Goal: Information Seeking & Learning: Learn about a topic

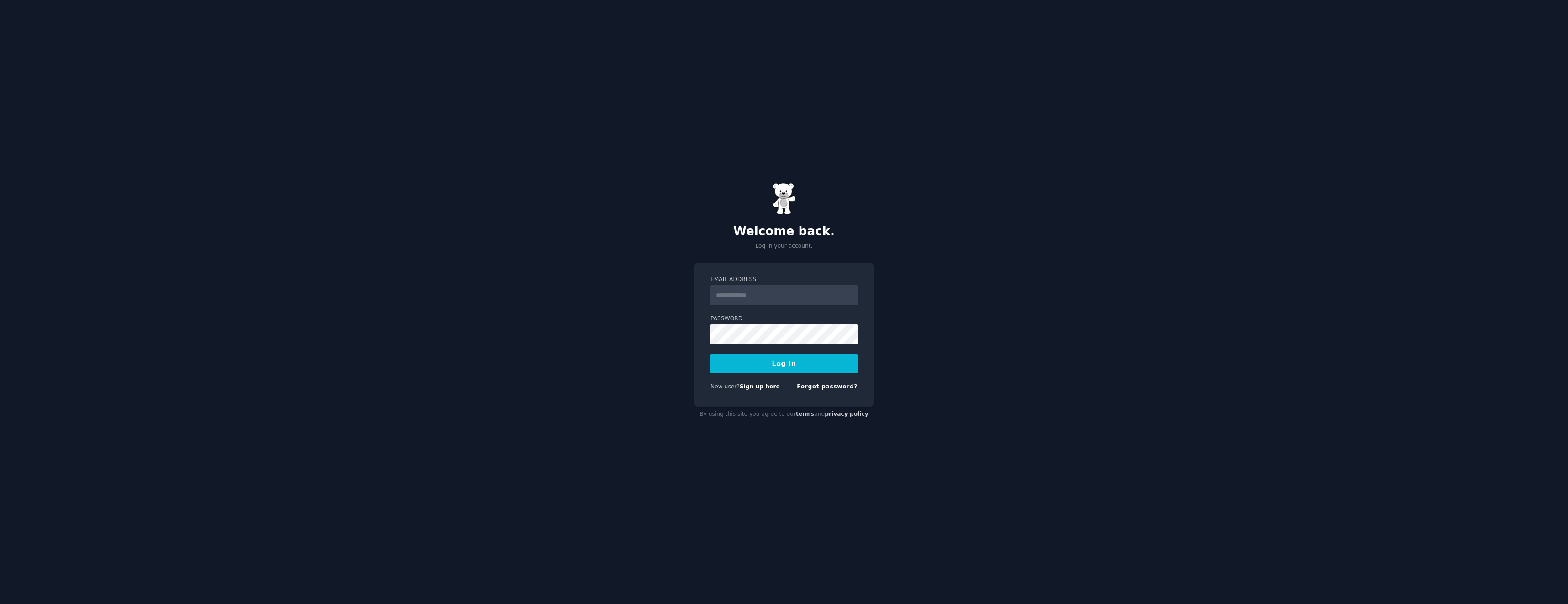
click at [760, 387] on link "Sign up here" at bounding box center [760, 386] width 40 height 6
click at [759, 360] on button "Log In" at bounding box center [784, 364] width 147 height 19
drag, startPoint x: 0, startPoint y: 0, endPoint x: 759, endPoint y: 360, distance: 840.0
click at [759, 360] on button "Log In" at bounding box center [784, 364] width 147 height 19
click at [727, 301] on input "Email Address" at bounding box center [784, 295] width 147 height 20
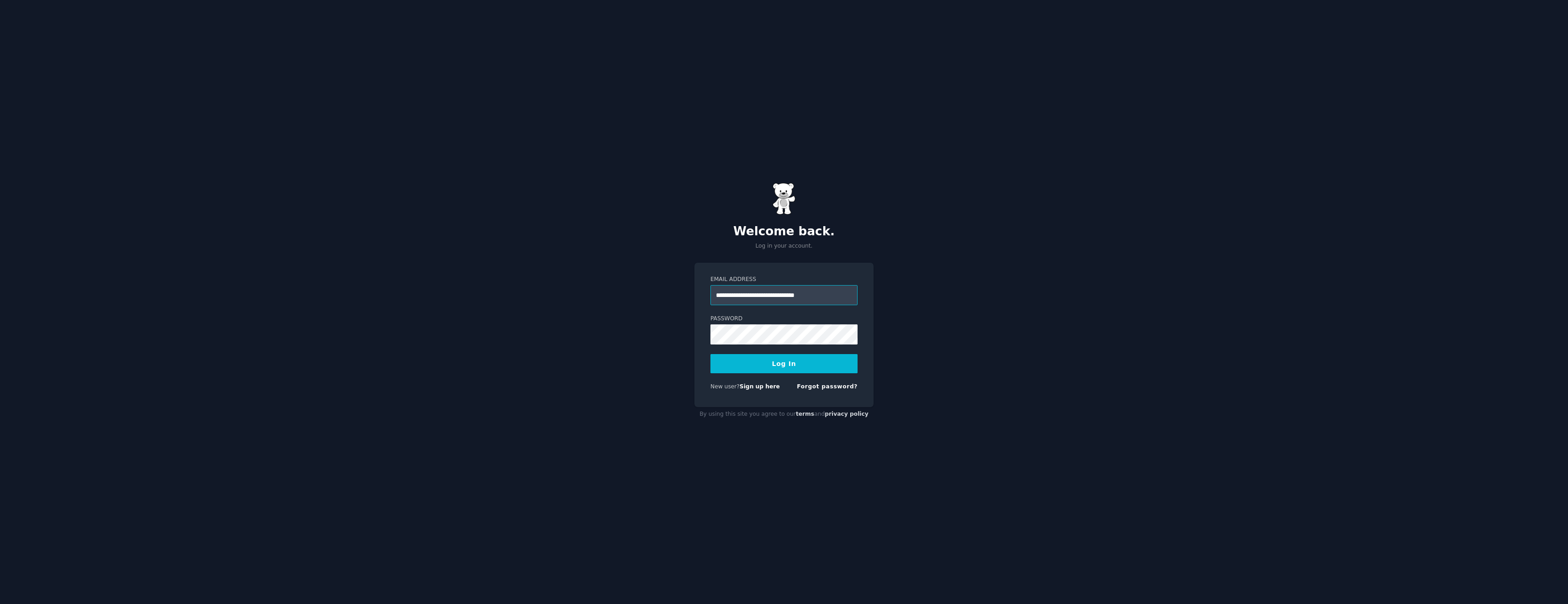
type input "**********"
click at [710, 354] on button "Log In" at bounding box center [784, 364] width 147 height 19
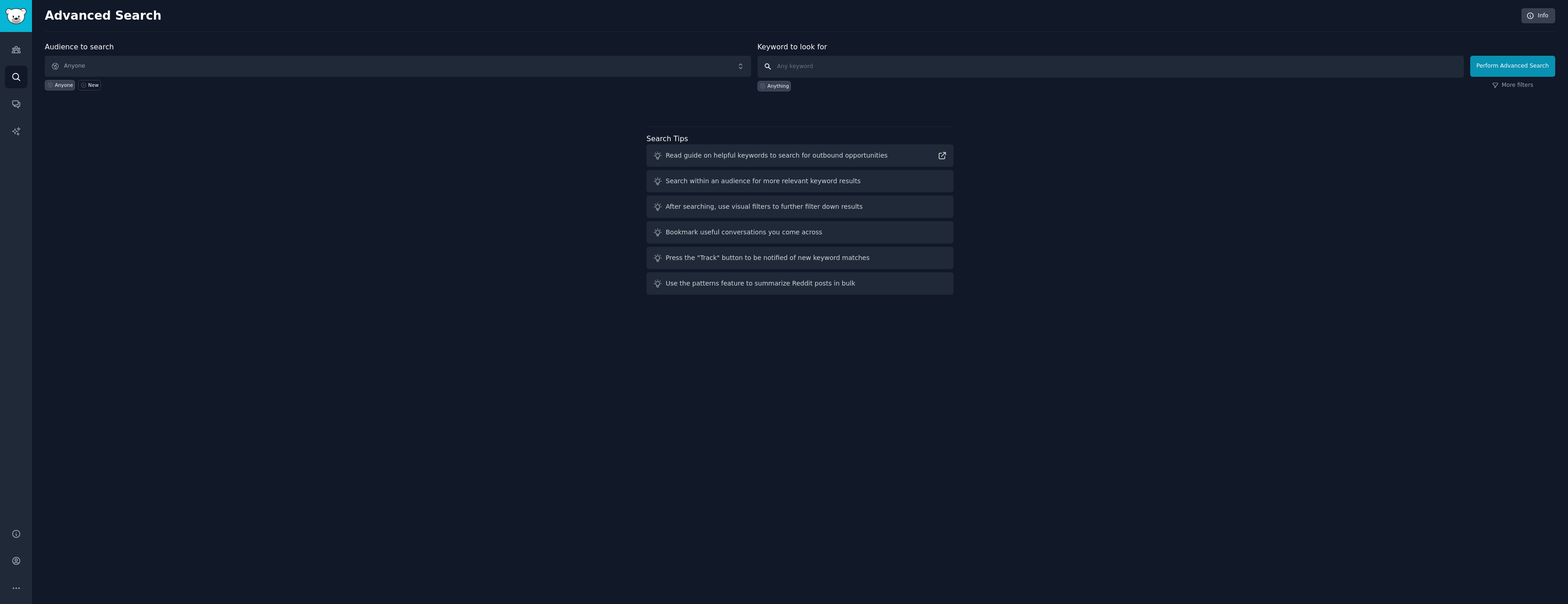
click at [790, 65] on input "text" at bounding box center [1111, 67] width 706 height 22
click at [19, 43] on link "Audiences" at bounding box center [16, 50] width 22 height 22
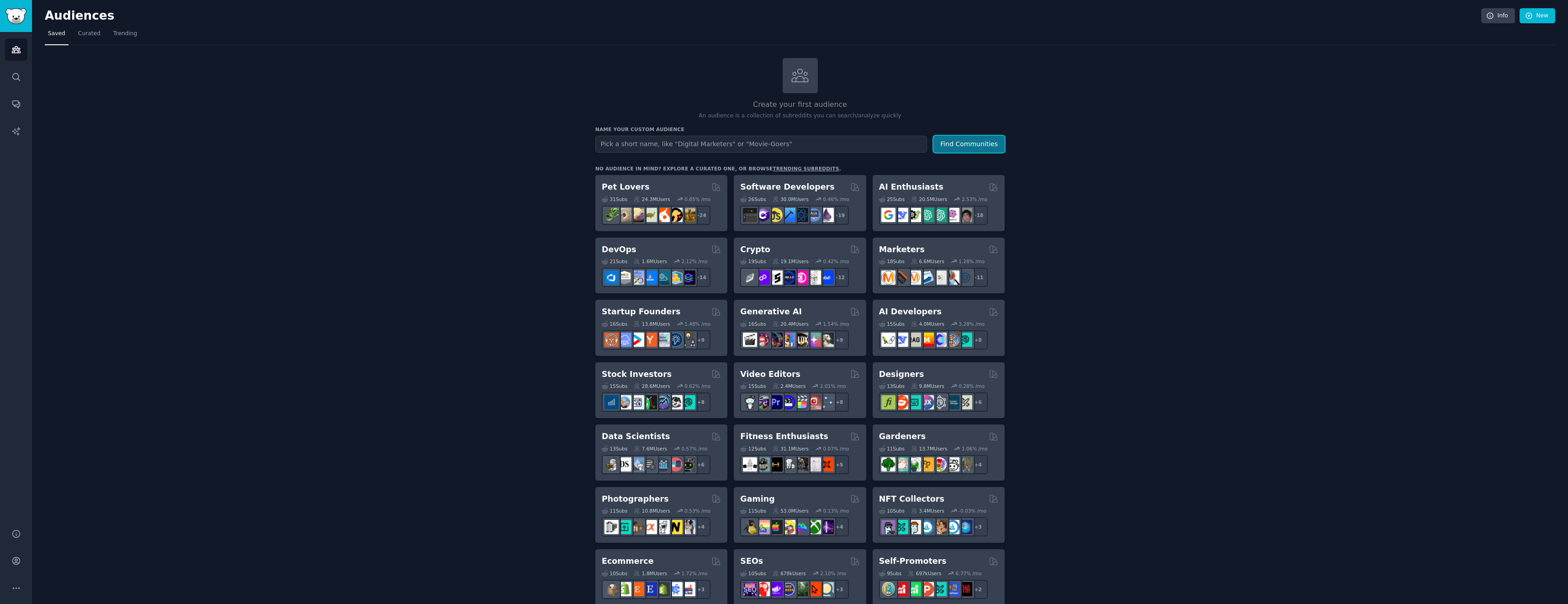
click at [964, 149] on button "Find Communities" at bounding box center [969, 144] width 71 height 17
click at [723, 145] on input "text" at bounding box center [761, 144] width 331 height 17
click at [19, 123] on link "AI Reports" at bounding box center [16, 131] width 22 height 22
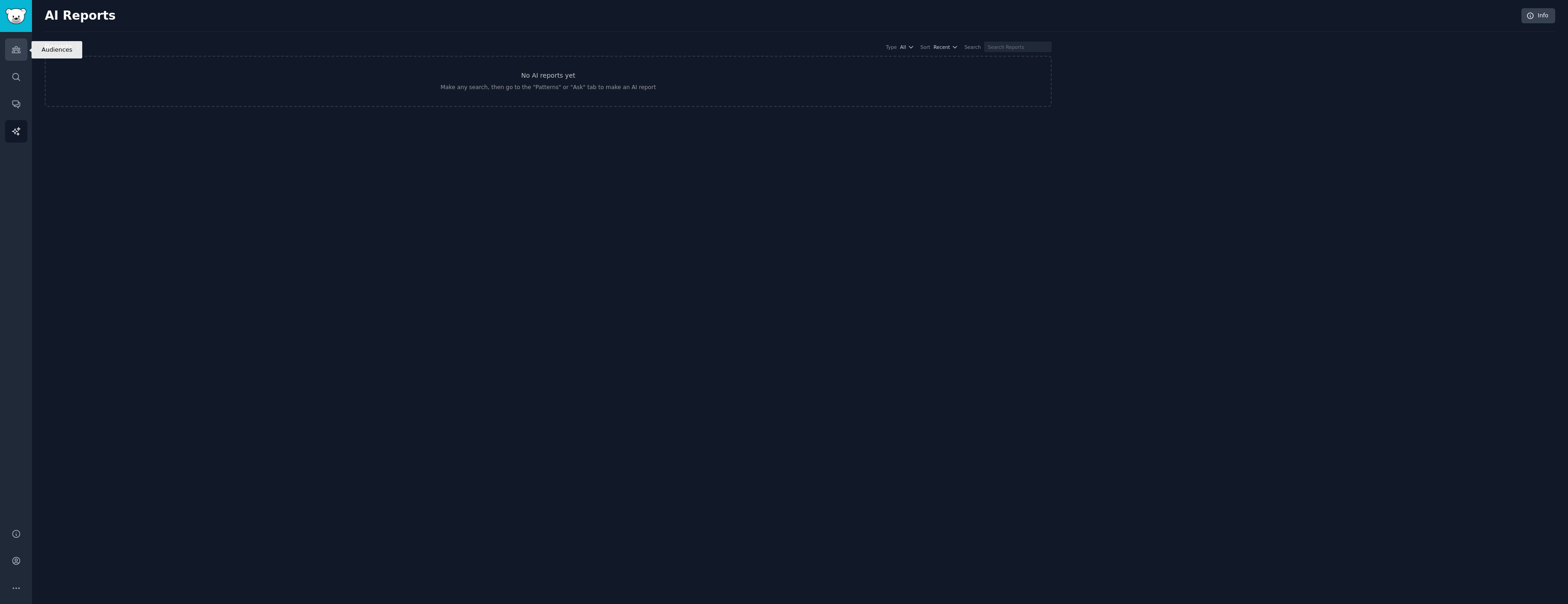
click at [17, 53] on icon "Sidebar" at bounding box center [16, 50] width 8 height 6
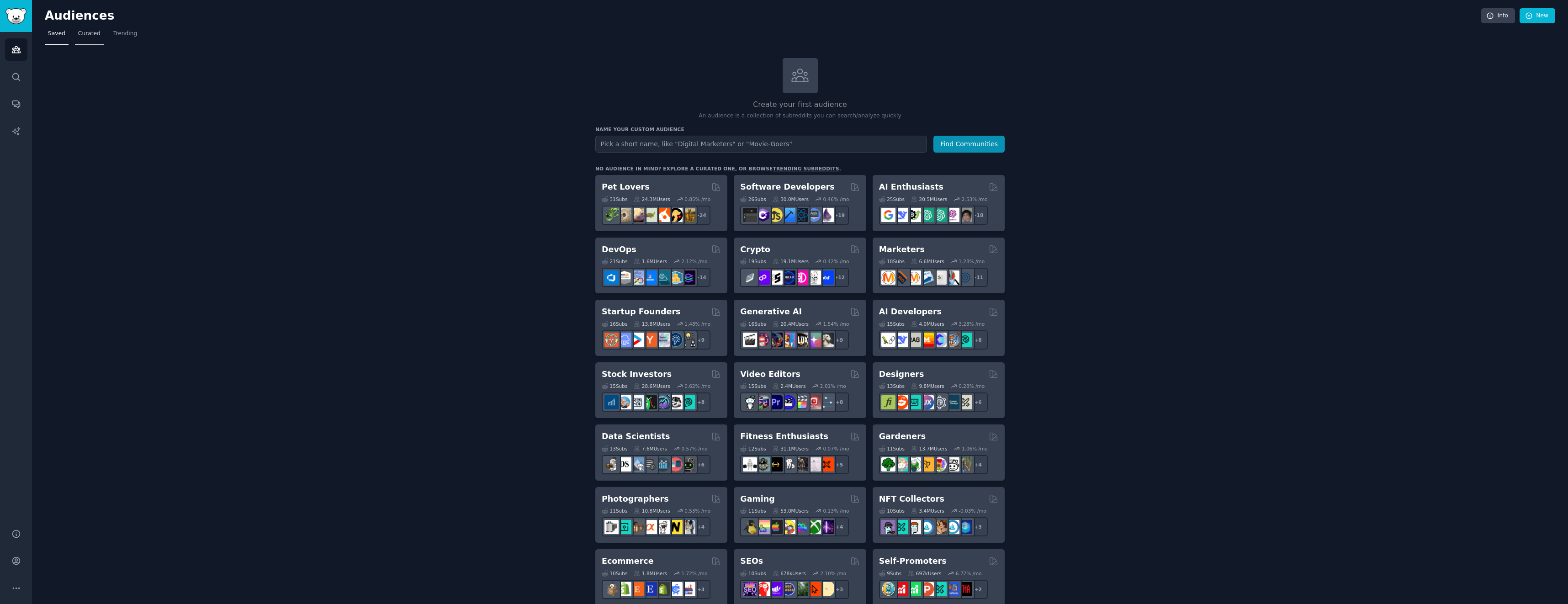
click at [94, 38] on link "Curated" at bounding box center [90, 35] width 29 height 19
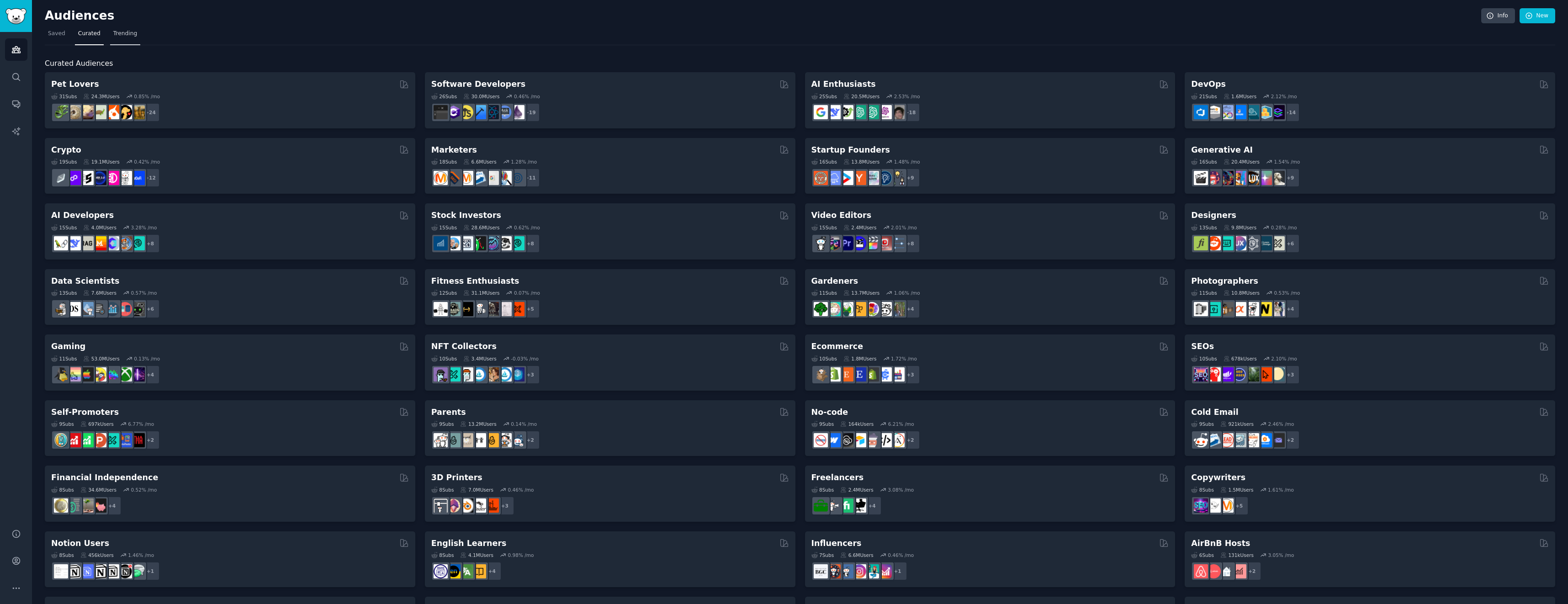
click at [125, 35] on span "Trending" at bounding box center [125, 34] width 23 height 8
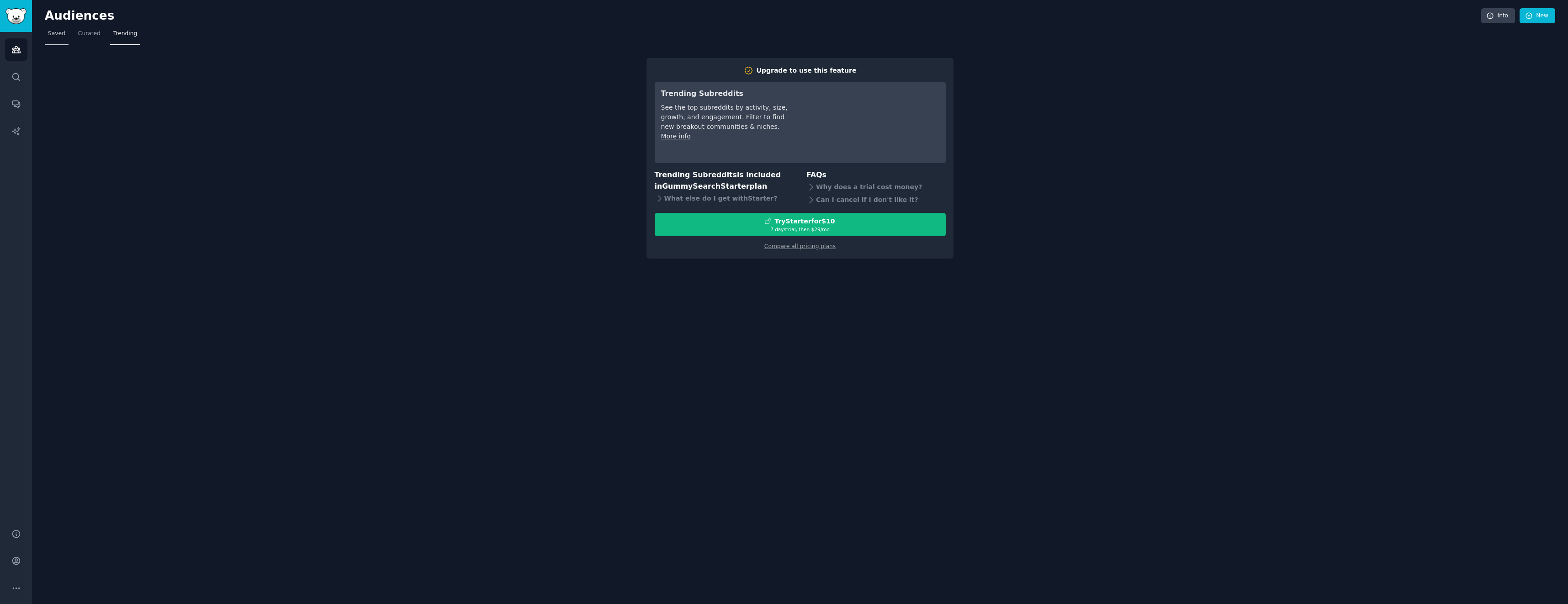
click at [49, 34] on span "Saved" at bounding box center [56, 34] width 17 height 8
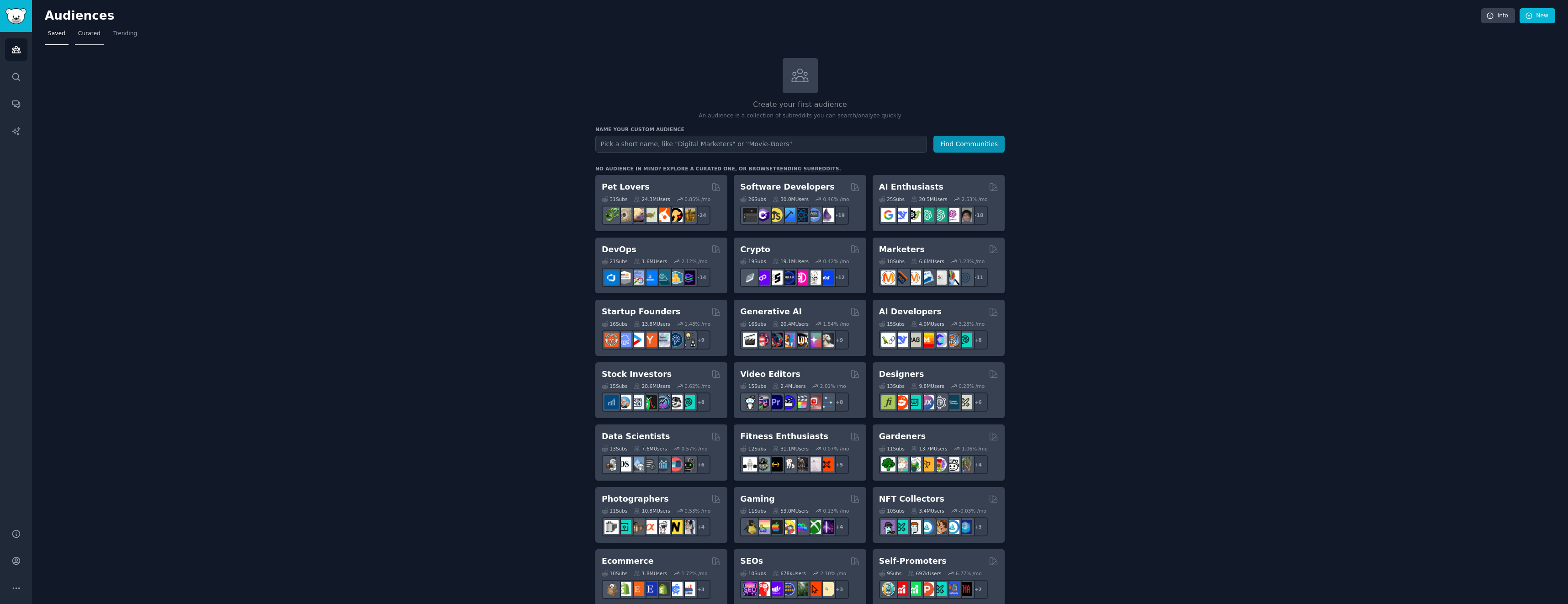
click at [85, 33] on span "Curated" at bounding box center [89, 34] width 22 height 8
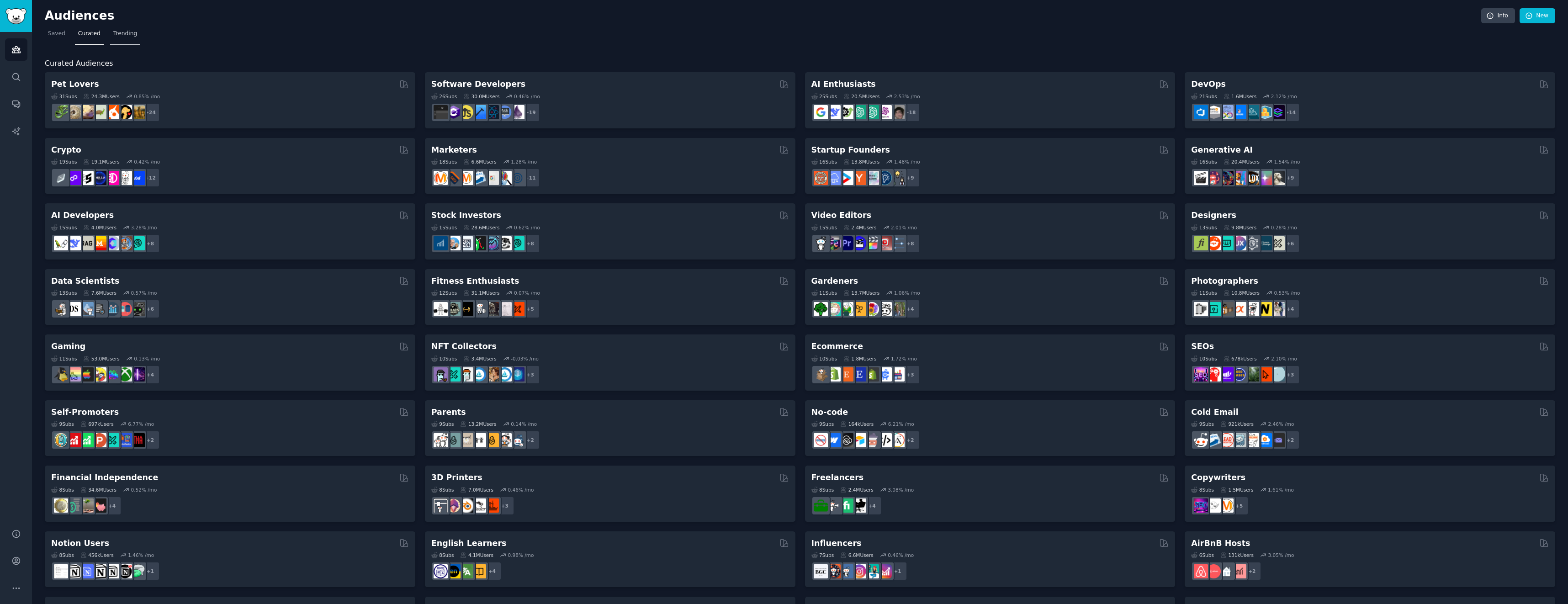
click at [114, 35] on span "Trending" at bounding box center [125, 34] width 23 height 8
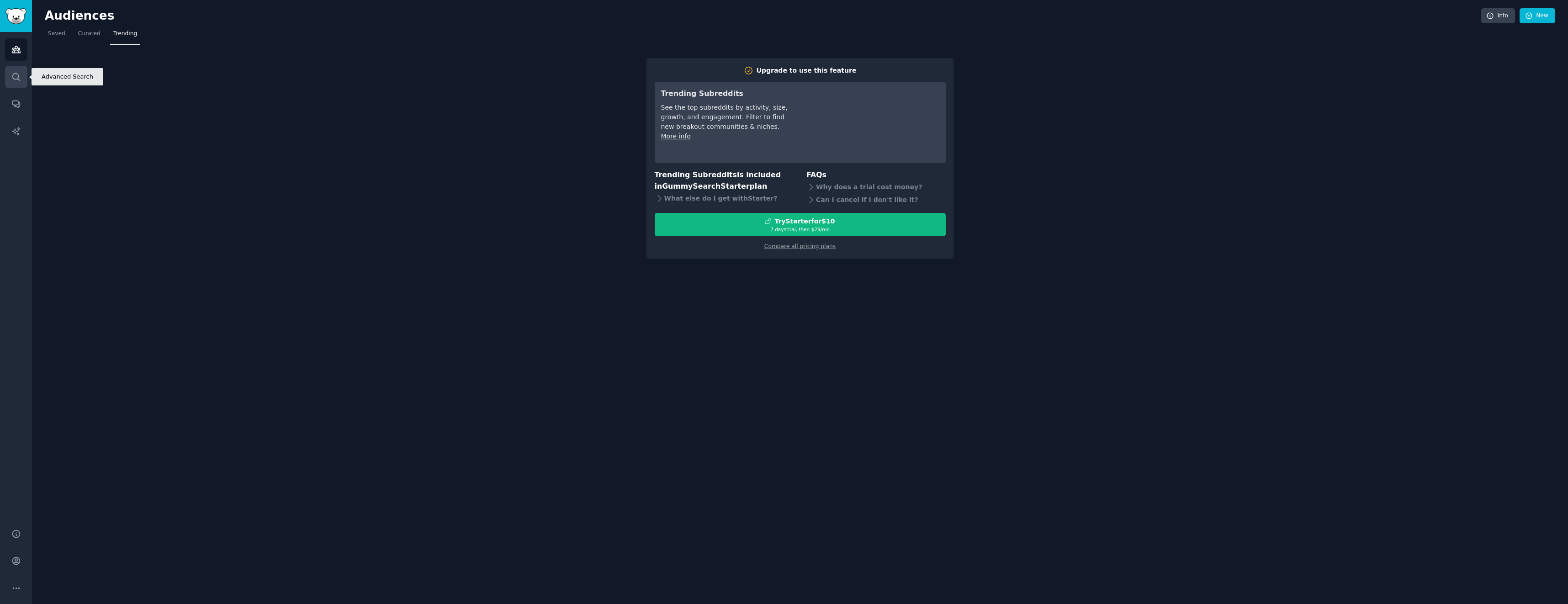
click at [12, 79] on icon "Sidebar" at bounding box center [17, 77] width 10 height 10
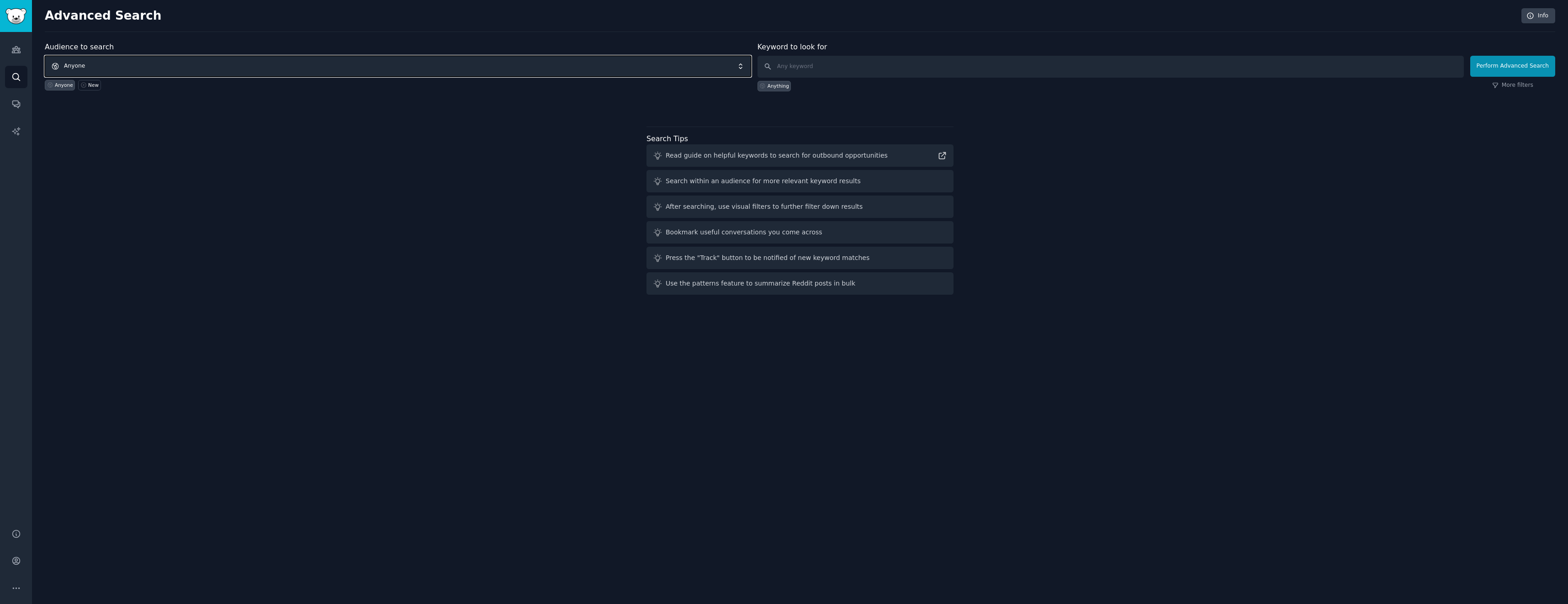
click at [123, 65] on span "Anyone" at bounding box center [398, 66] width 706 height 21
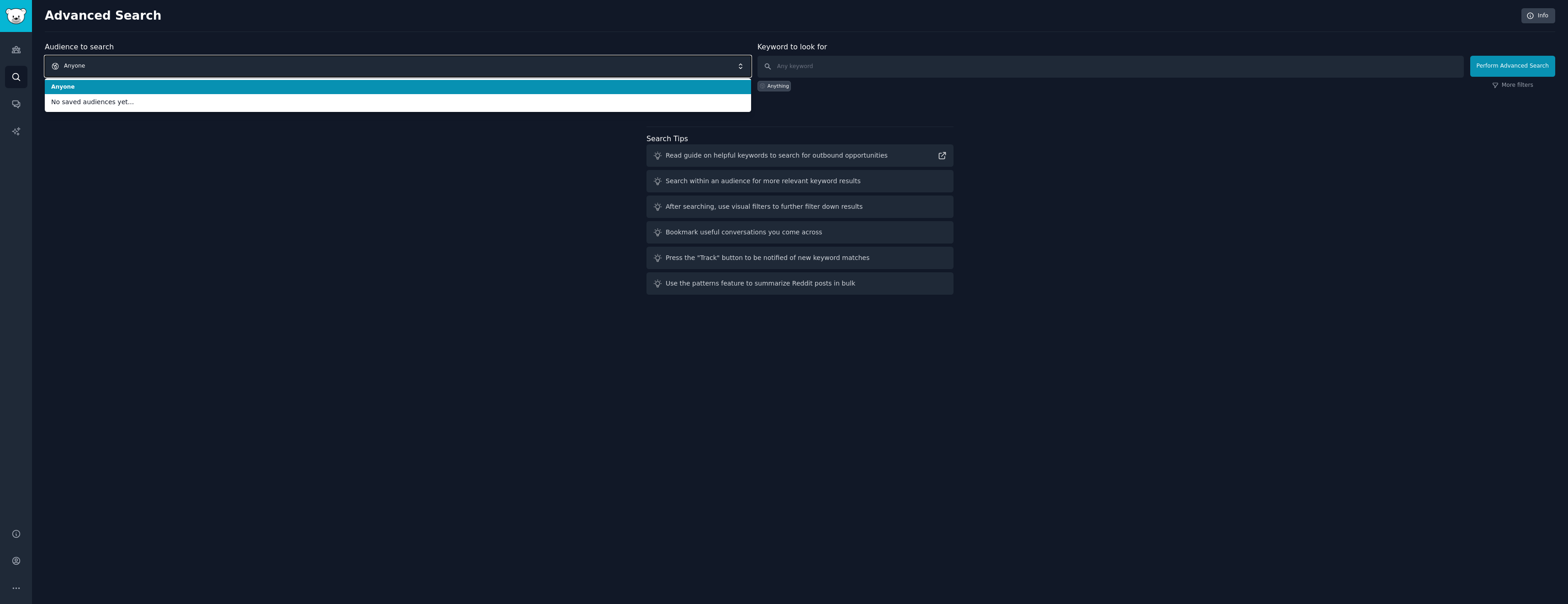
click at [123, 63] on span "Anyone" at bounding box center [398, 66] width 706 height 21
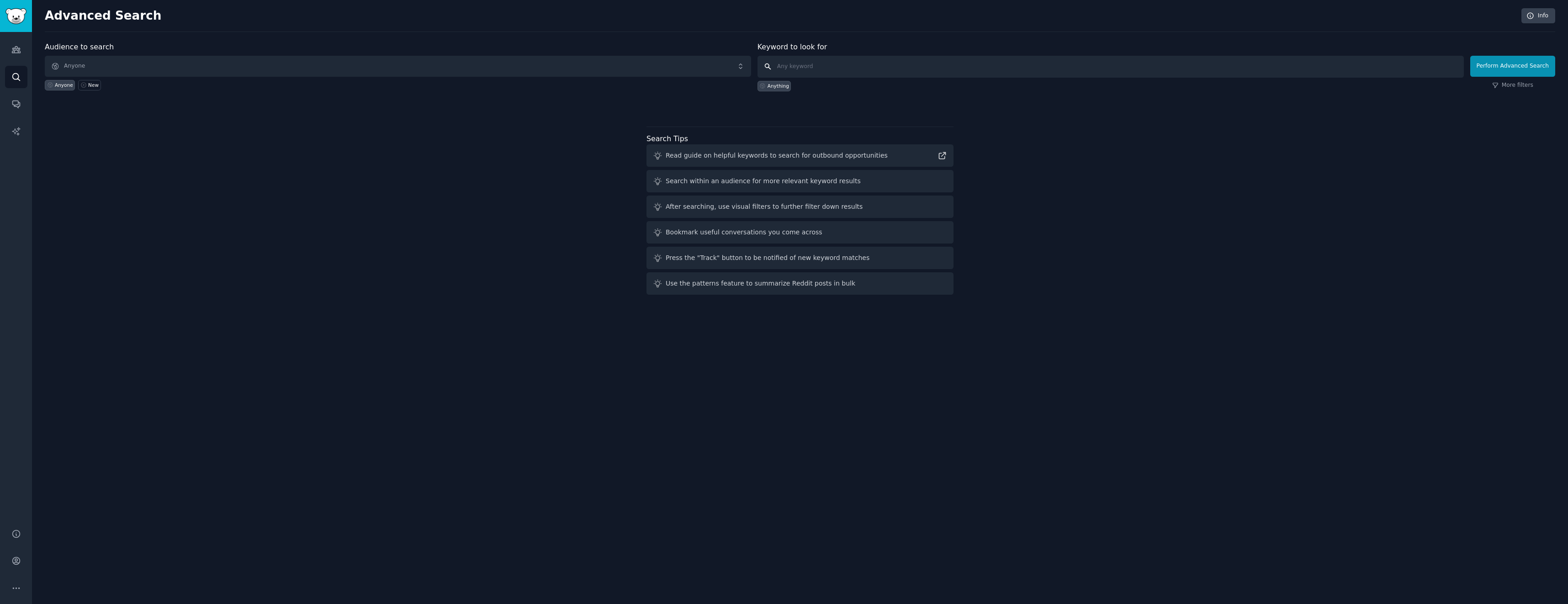
click at [813, 62] on input "text" at bounding box center [1111, 67] width 706 height 22
type input "tsb bank"
click at [1500, 65] on button "Perform Advanced Search" at bounding box center [1512, 66] width 85 height 21
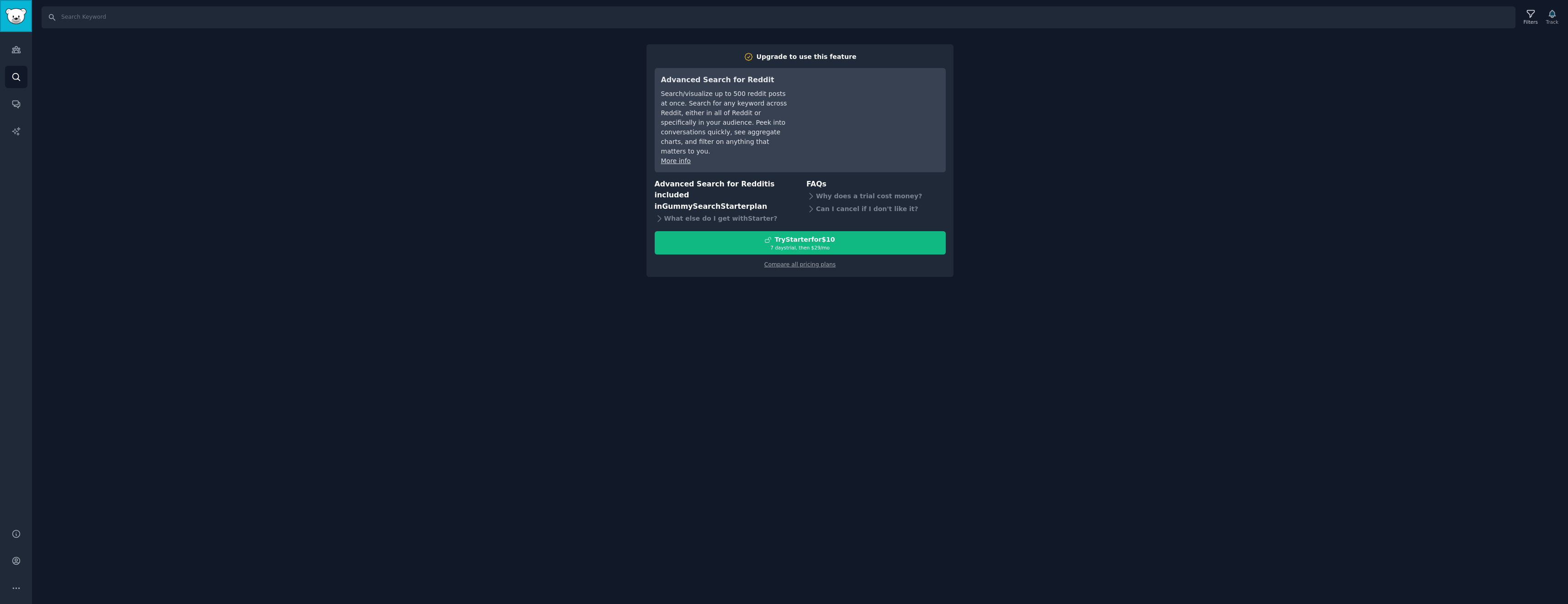
click at [17, 12] on img "Sidebar" at bounding box center [16, 16] width 21 height 16
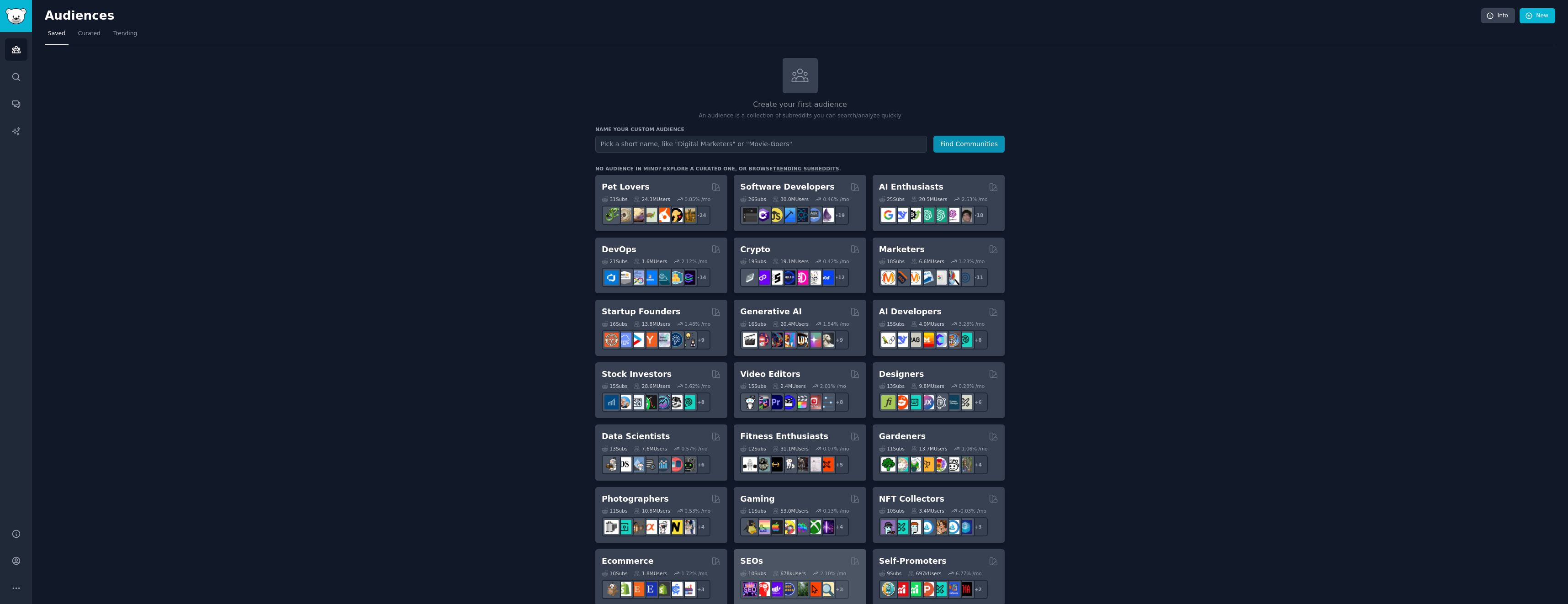
click at [865, 553] on div "SEOs 10 Sub s 678k Users 2.10 % /mo + 3" at bounding box center [800, 577] width 132 height 56
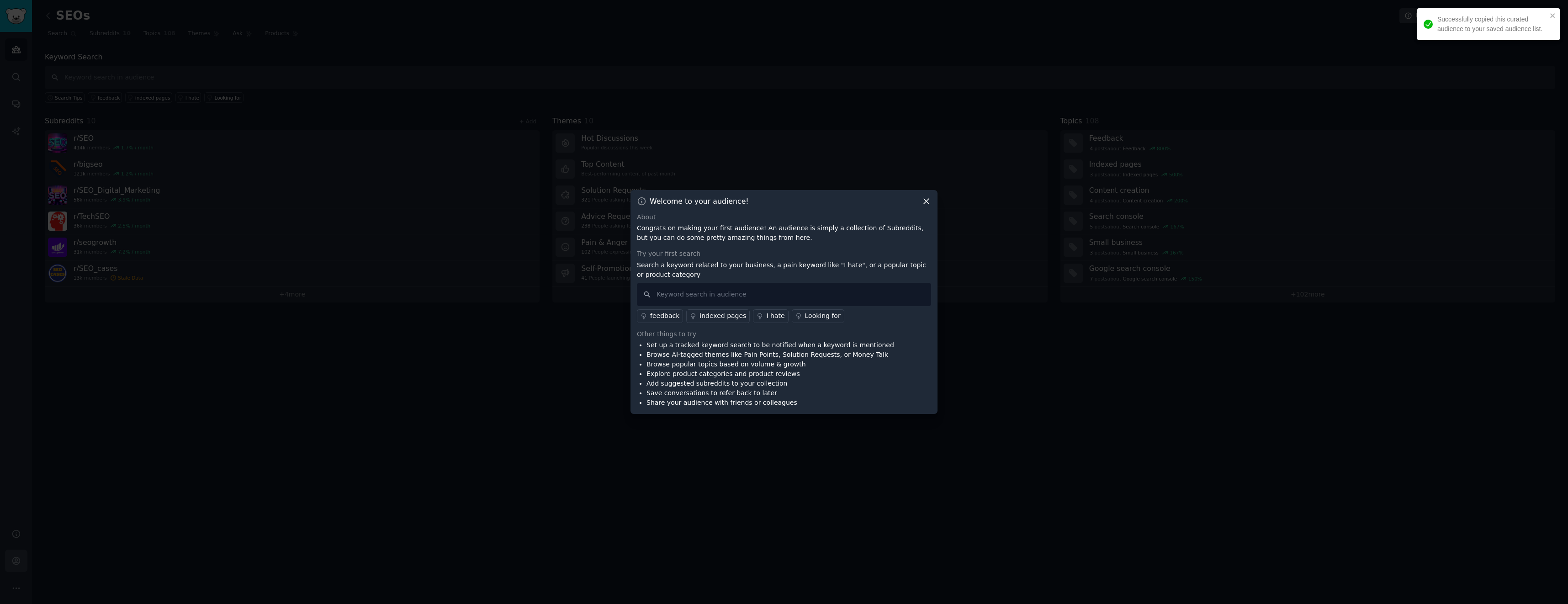
click at [19, 559] on div at bounding box center [784, 302] width 1568 height 604
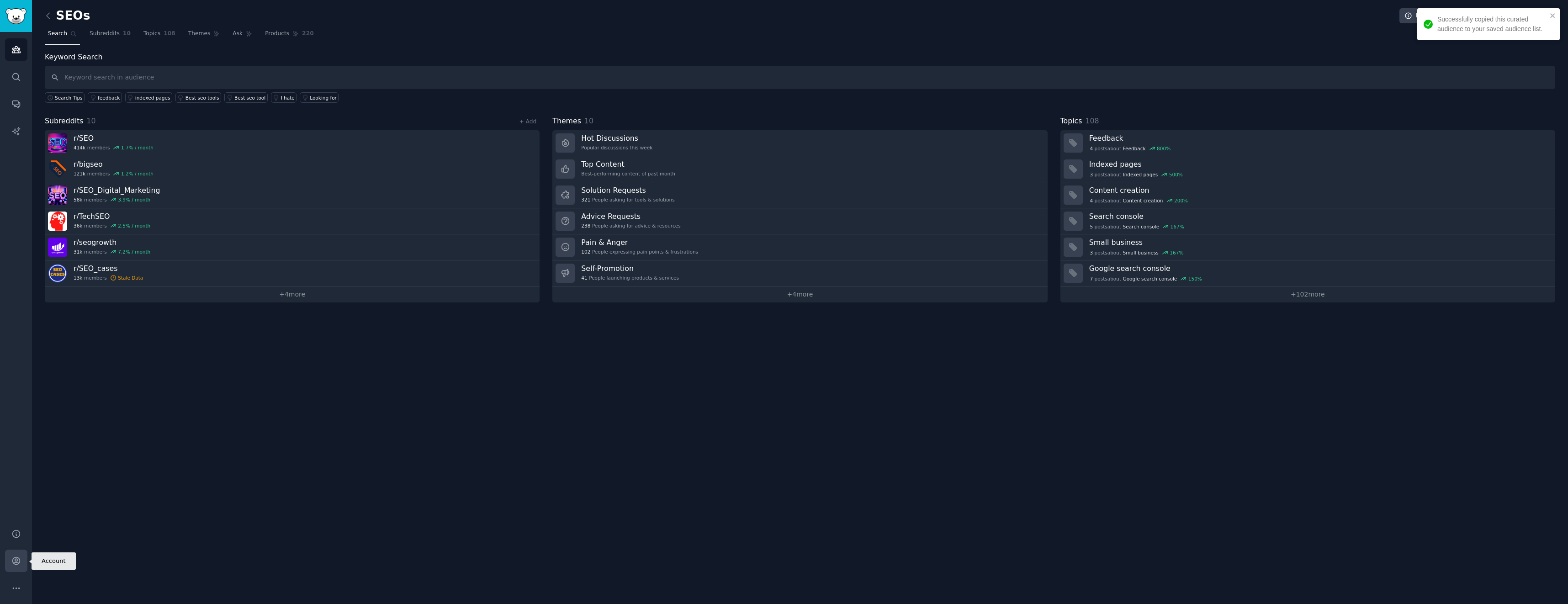
click at [21, 554] on link "Account" at bounding box center [16, 561] width 22 height 22
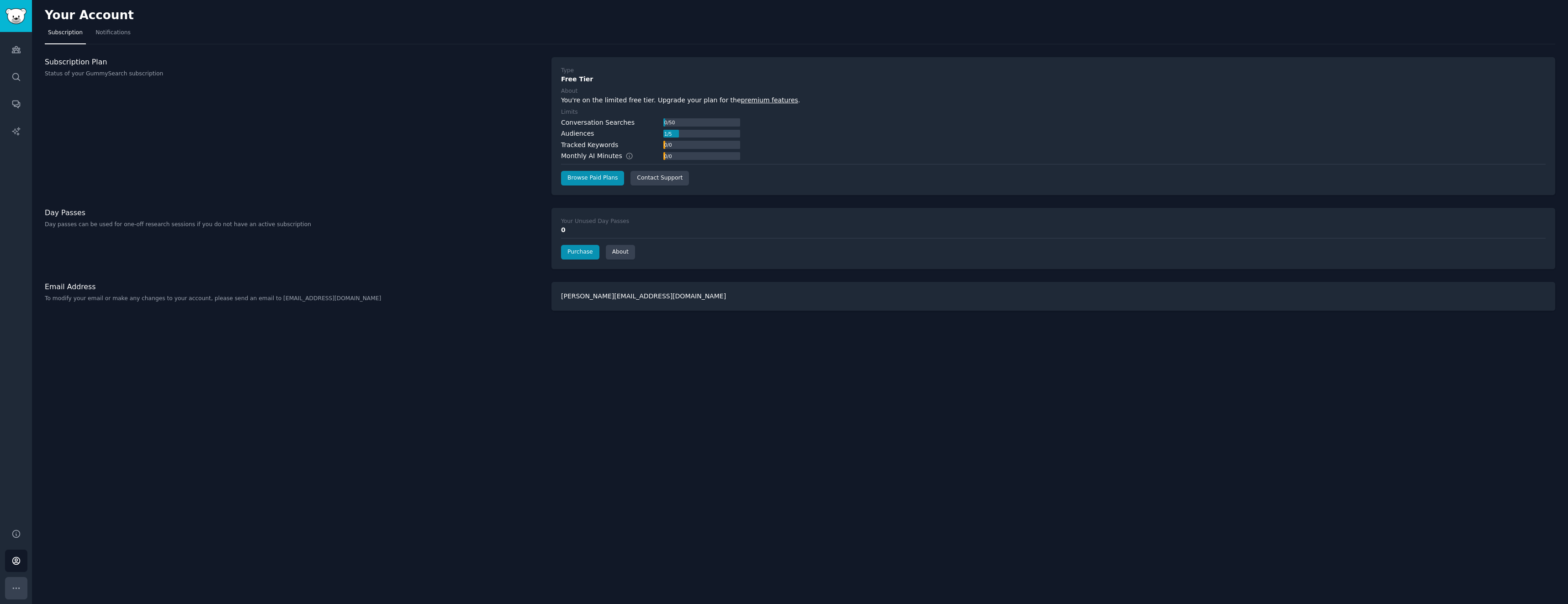
click at [10, 587] on button "More" at bounding box center [16, 588] width 22 height 22
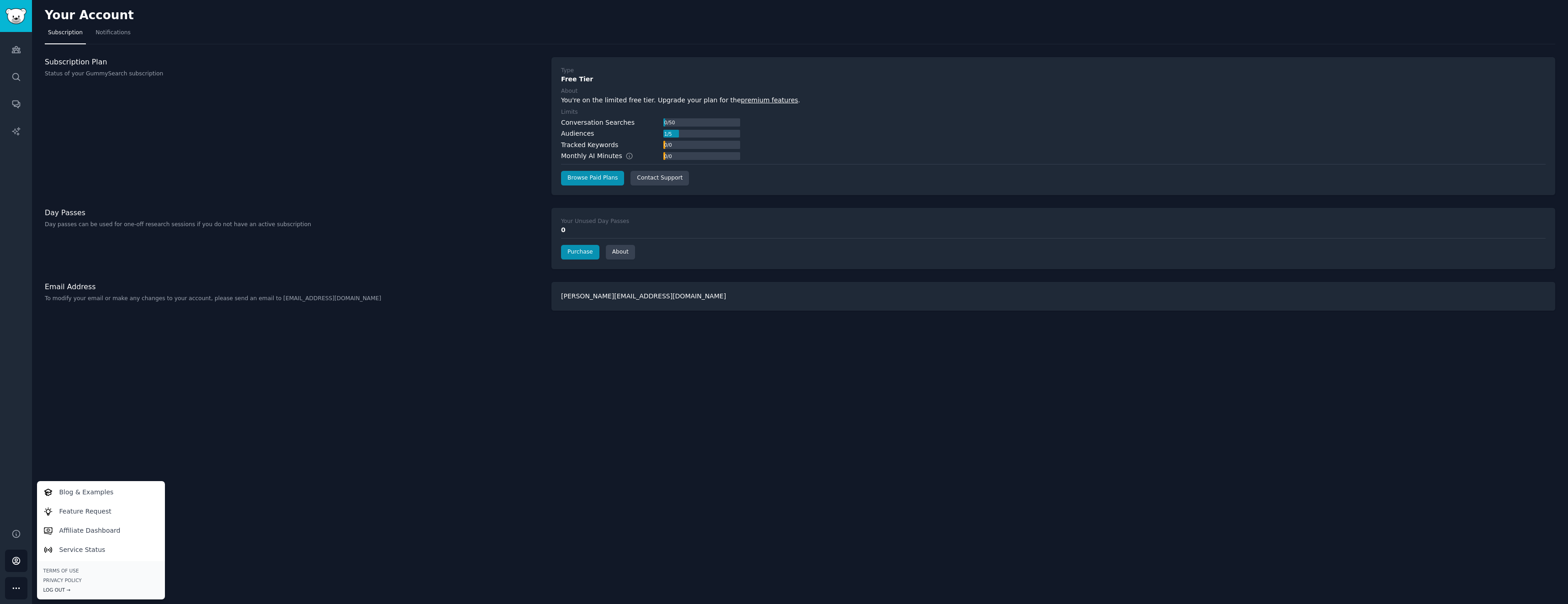
click at [58, 587] on div "Log Out →" at bounding box center [101, 589] width 115 height 6
